Goal: Task Accomplishment & Management: Complete application form

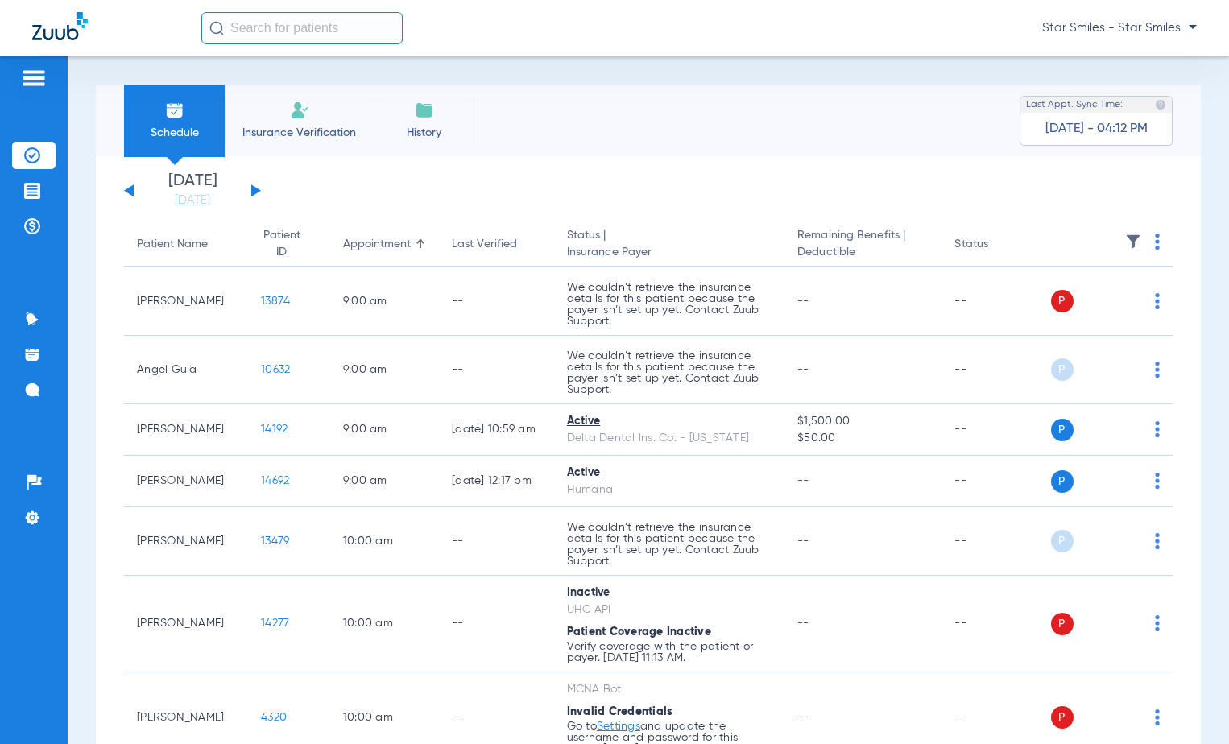
click at [349, 143] on li "Insurance Verification" at bounding box center [299, 121] width 149 height 72
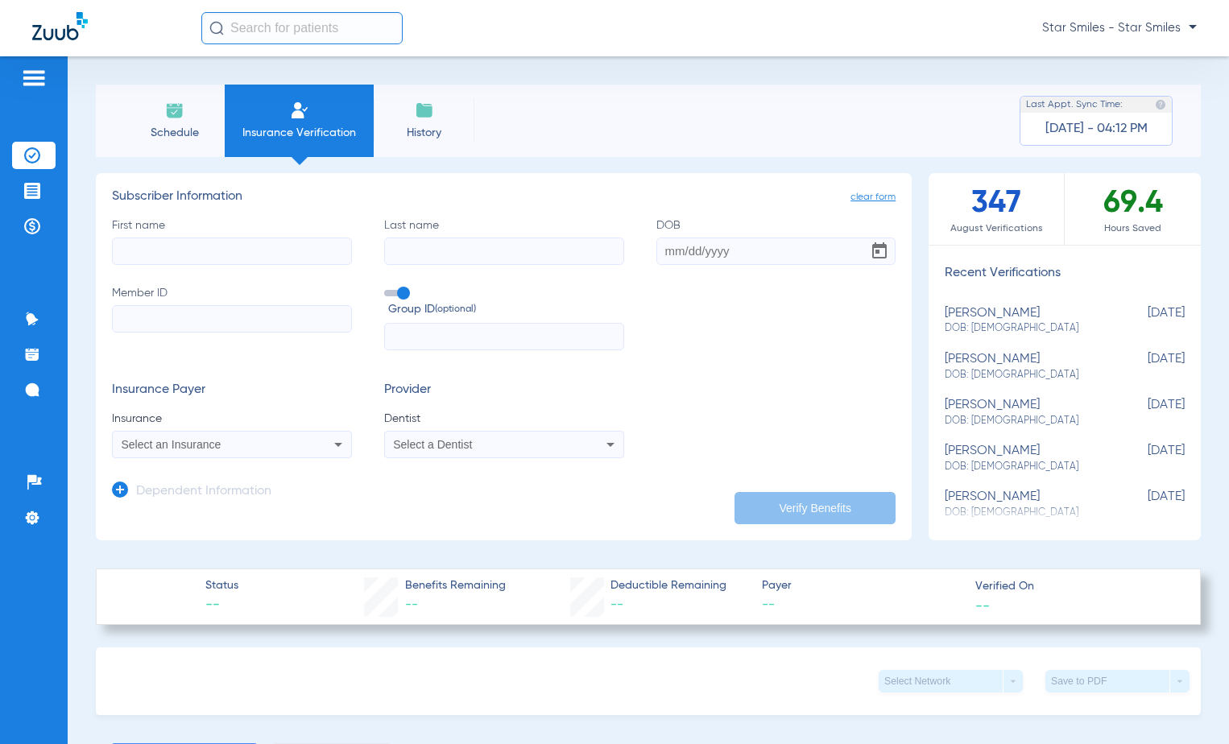
click at [159, 254] on input "First name" at bounding box center [232, 251] width 240 height 27
type input "[PERSON_NAME]"
click at [423, 254] on input "Last name" at bounding box center [504, 251] width 240 height 27
type input "[PERSON_NAME]"
click at [668, 246] on input "DOB" at bounding box center [776, 251] width 240 height 27
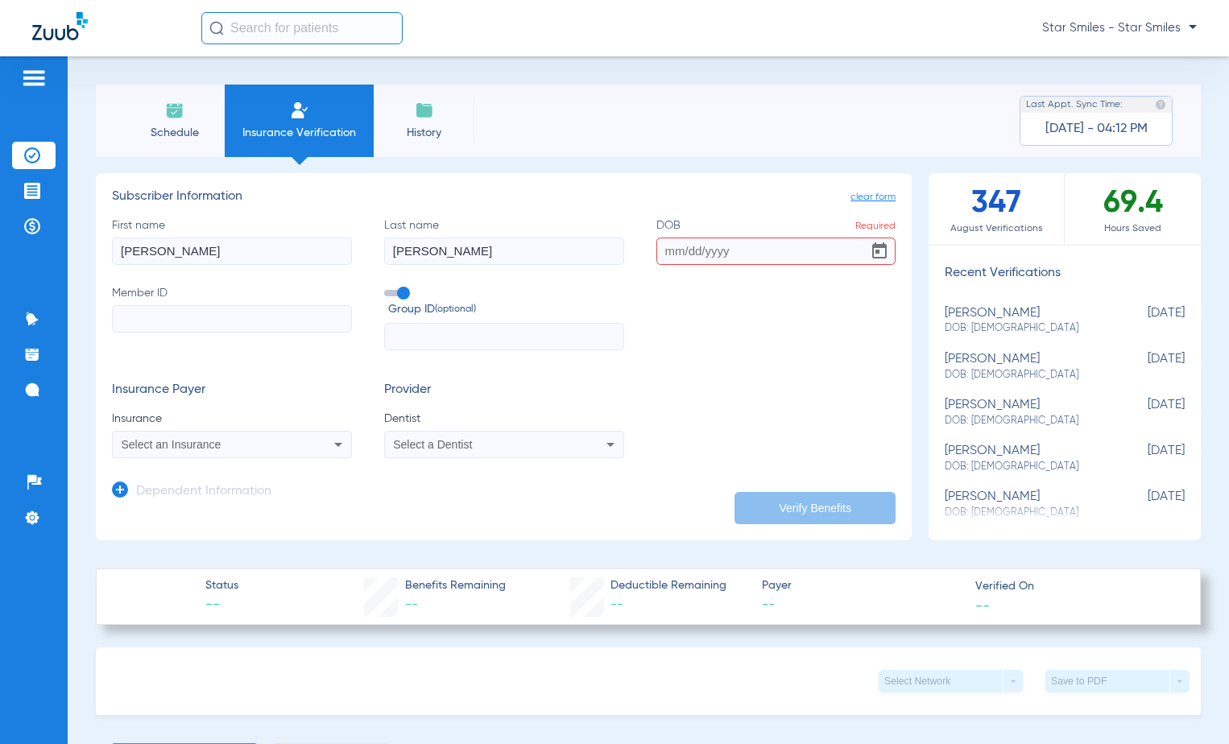
click at [668, 257] on input "DOB Required" at bounding box center [776, 251] width 240 height 27
type input "[DATE]"
click at [304, 316] on input "Member ID" at bounding box center [232, 318] width 240 height 27
type input "134016833001"
click at [320, 440] on div "Select an Insurance" at bounding box center [232, 444] width 238 height 19
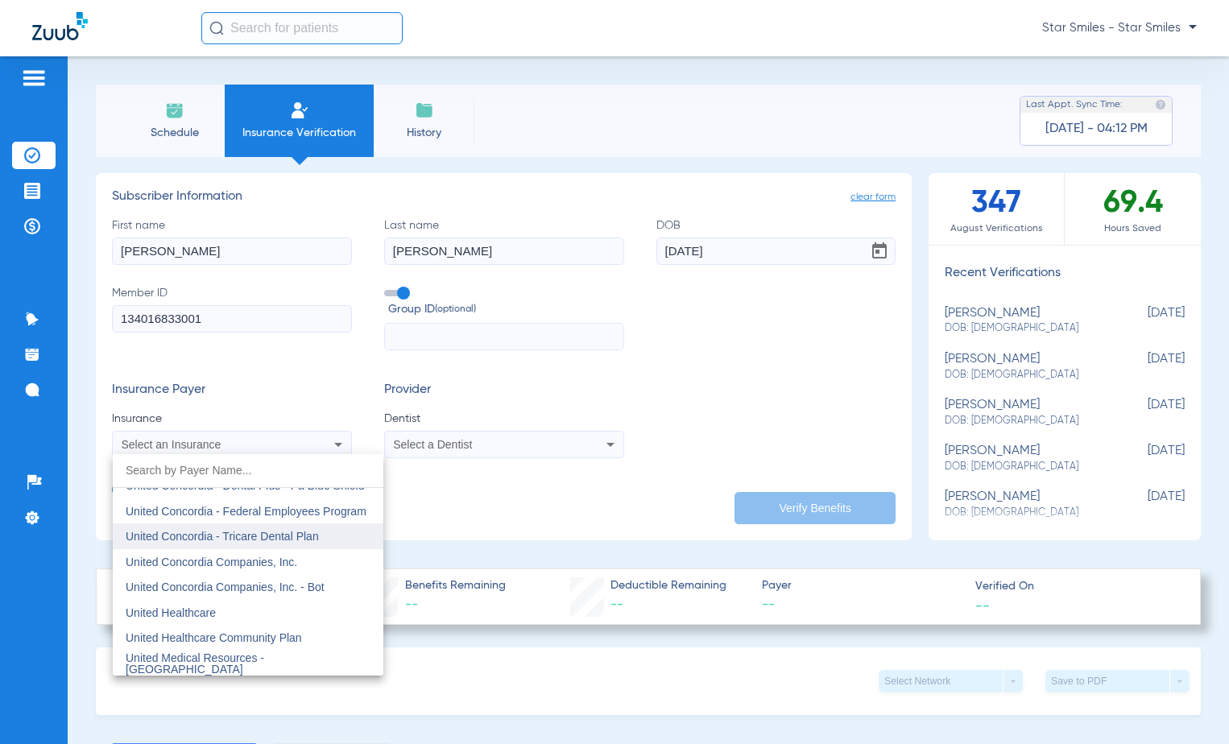
scroll to position [9422, 0]
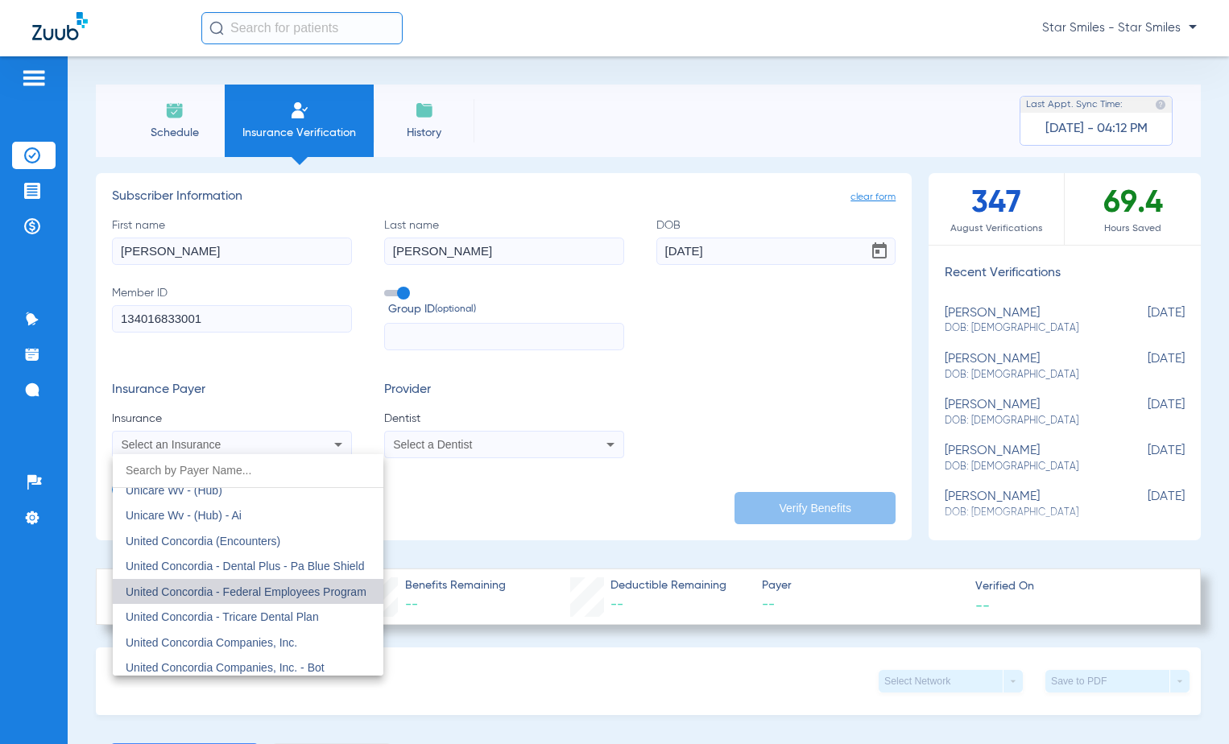
click at [271, 585] on span "United Concordia - Federal Employees Program" at bounding box center [246, 591] width 241 height 13
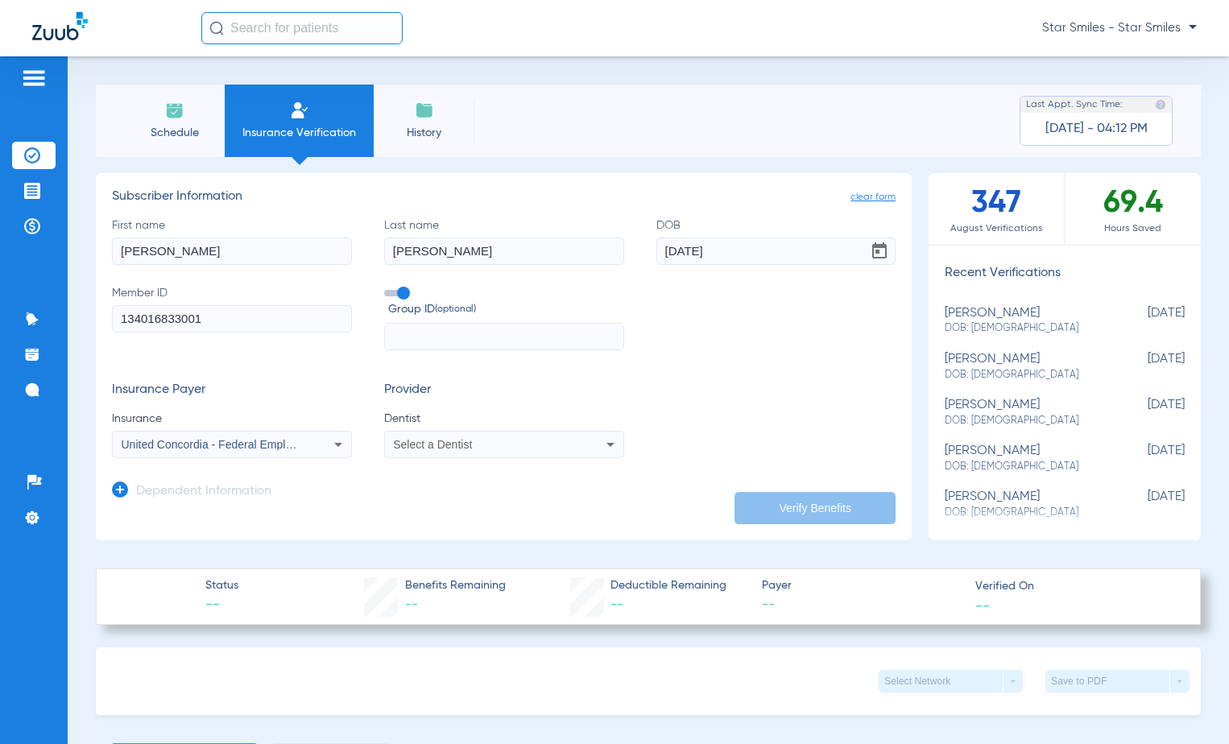
click at [533, 459] on app-dependent-form "Dependent Information" at bounding box center [504, 485] width 784 height 54
click at [601, 443] on icon at bounding box center [610, 444] width 19 height 19
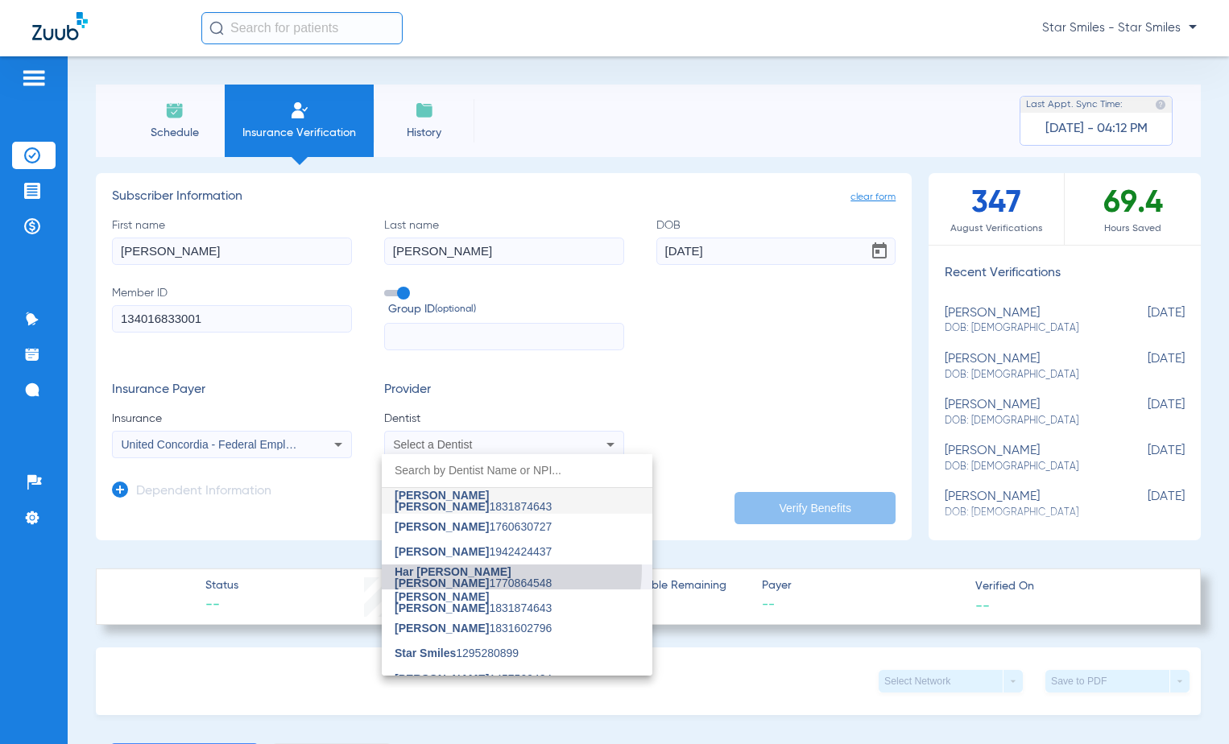
click at [484, 569] on mat-option "Har [PERSON_NAME] [PERSON_NAME] 1770864548" at bounding box center [517, 577] width 271 height 26
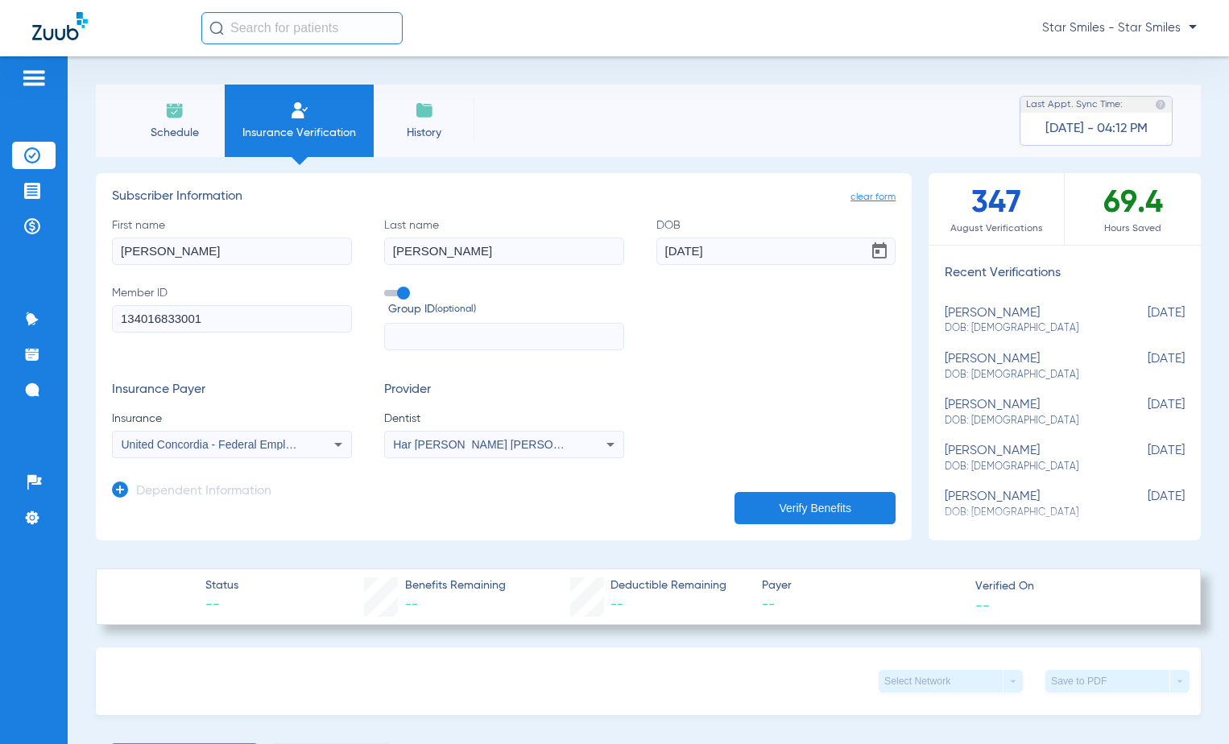
click at [794, 505] on button "Verify Benefits" at bounding box center [814, 508] width 161 height 32
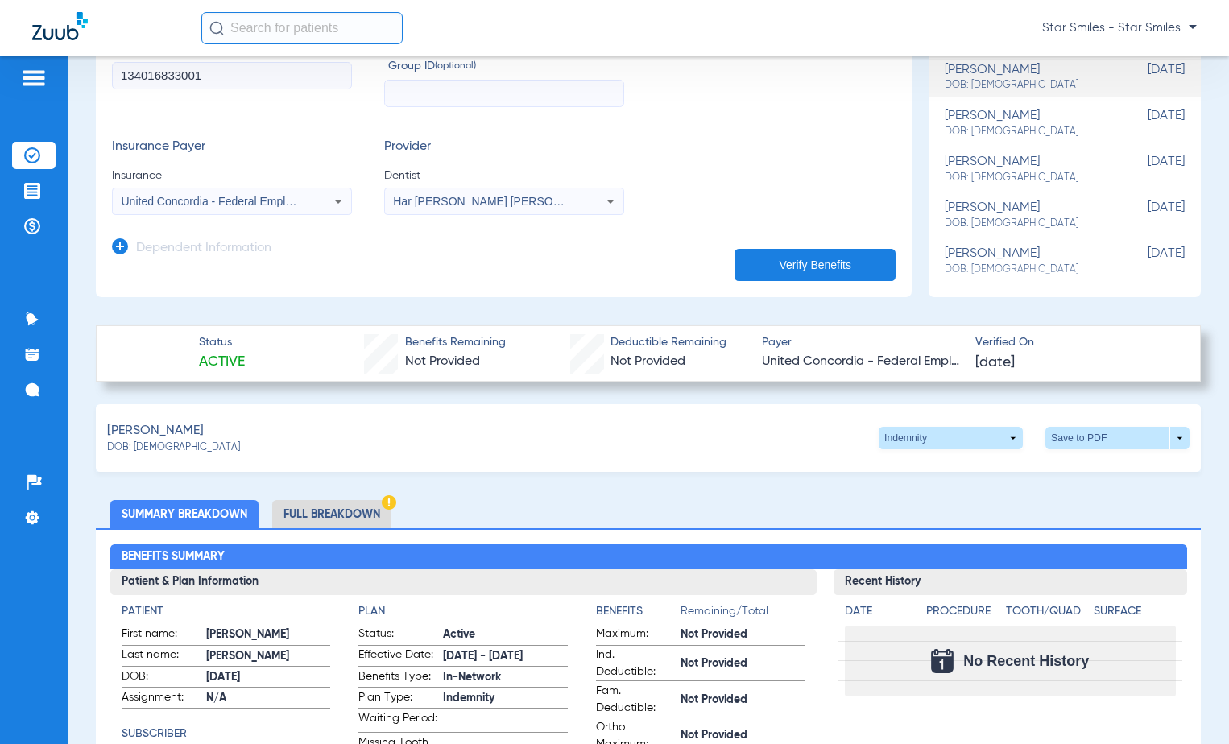
scroll to position [242, 0]
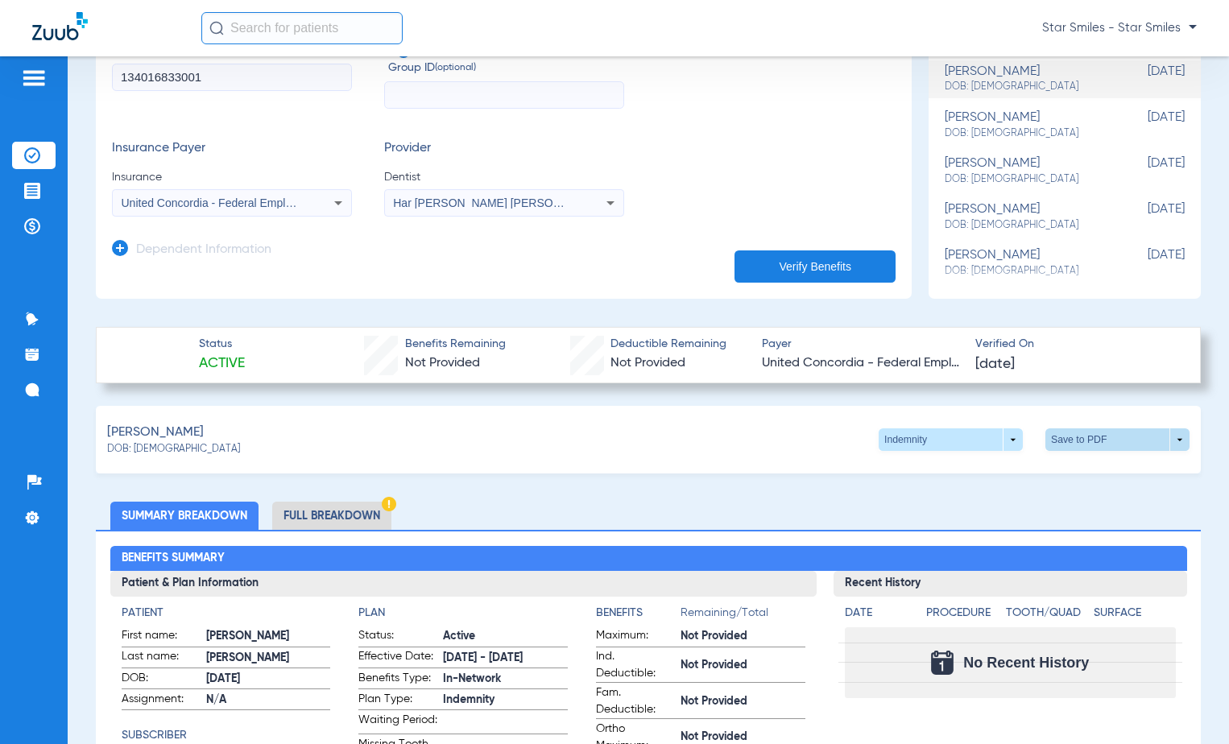
click at [1105, 445] on span at bounding box center [1117, 439] width 39 height 39
click at [975, 478] on button "insert_drive_file Save to PDF" at bounding box center [969, 470] width 122 height 32
